Goal: Information Seeking & Learning: Understand process/instructions

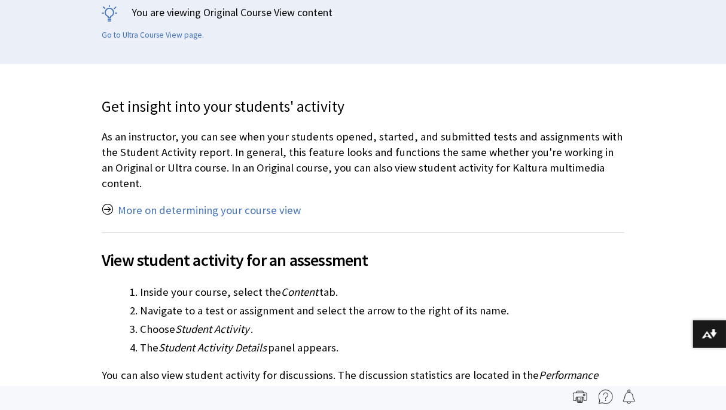
scroll to position [280, 0]
click at [134, 203] on link "More on determining your course view" at bounding box center [209, 210] width 183 height 14
click at [119, 203] on link "More on determining your course view" at bounding box center [209, 210] width 183 height 14
click at [152, 203] on link "More on determining your course view" at bounding box center [209, 210] width 183 height 14
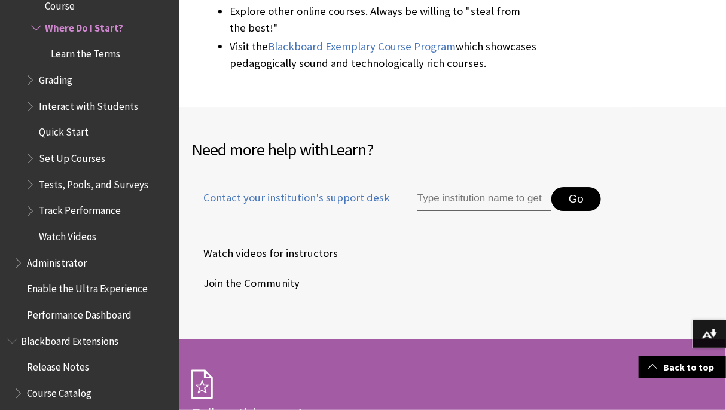
scroll to position [5284, 0]
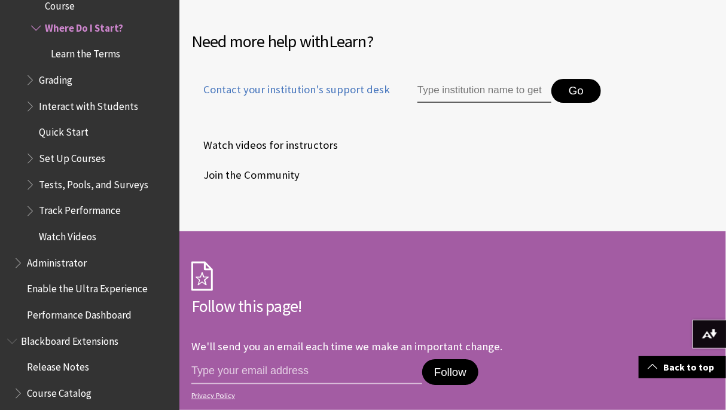
click at [45, 185] on span "Tests, Pools, and Surveys" at bounding box center [93, 183] width 109 height 16
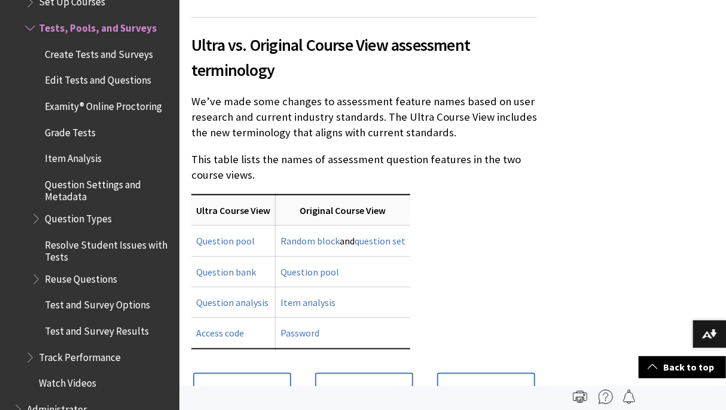
scroll to position [555, 0]
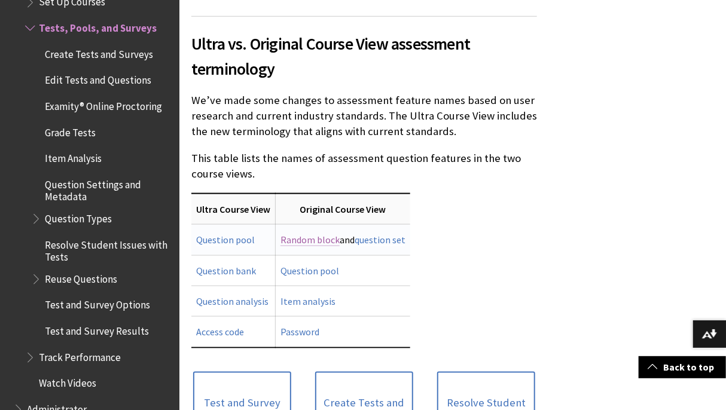
click at [285, 234] on link "Random block" at bounding box center [309, 240] width 59 height 13
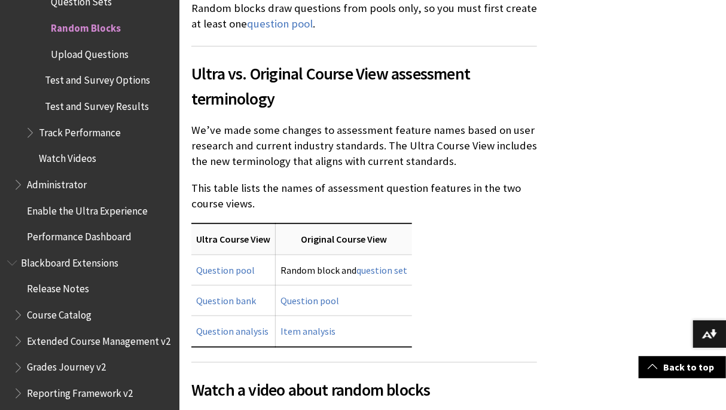
scroll to position [415, 0]
